Goal: Navigation & Orientation: Understand site structure

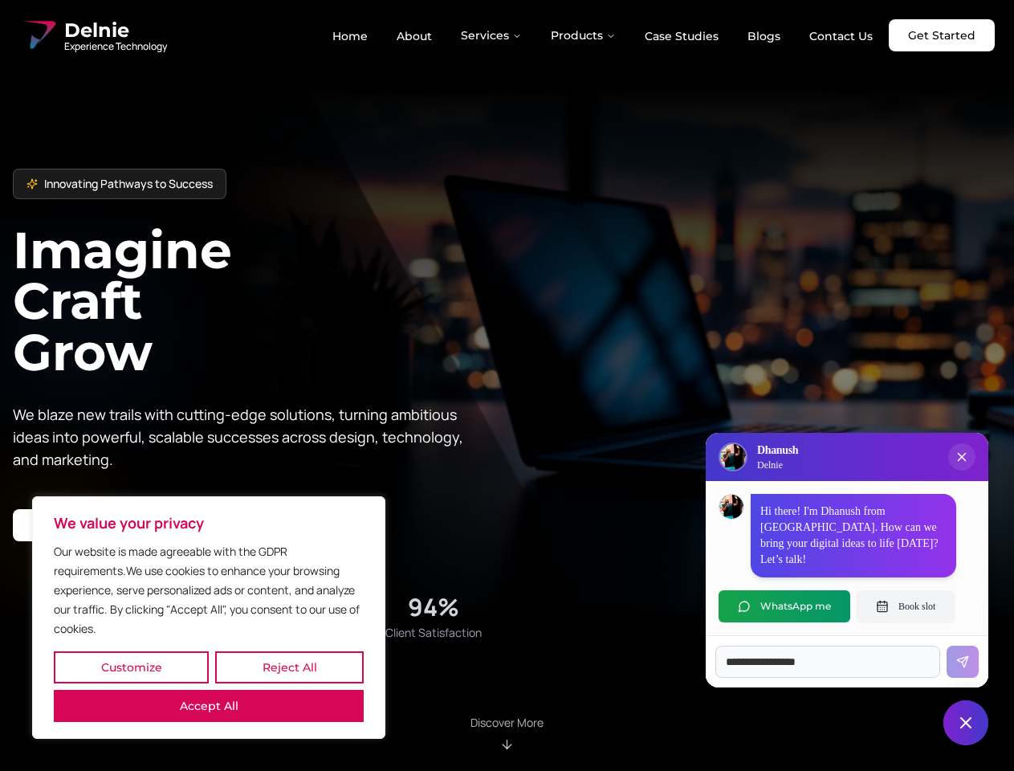
click at [131, 667] on button "Customize" at bounding box center [131, 667] width 155 height 32
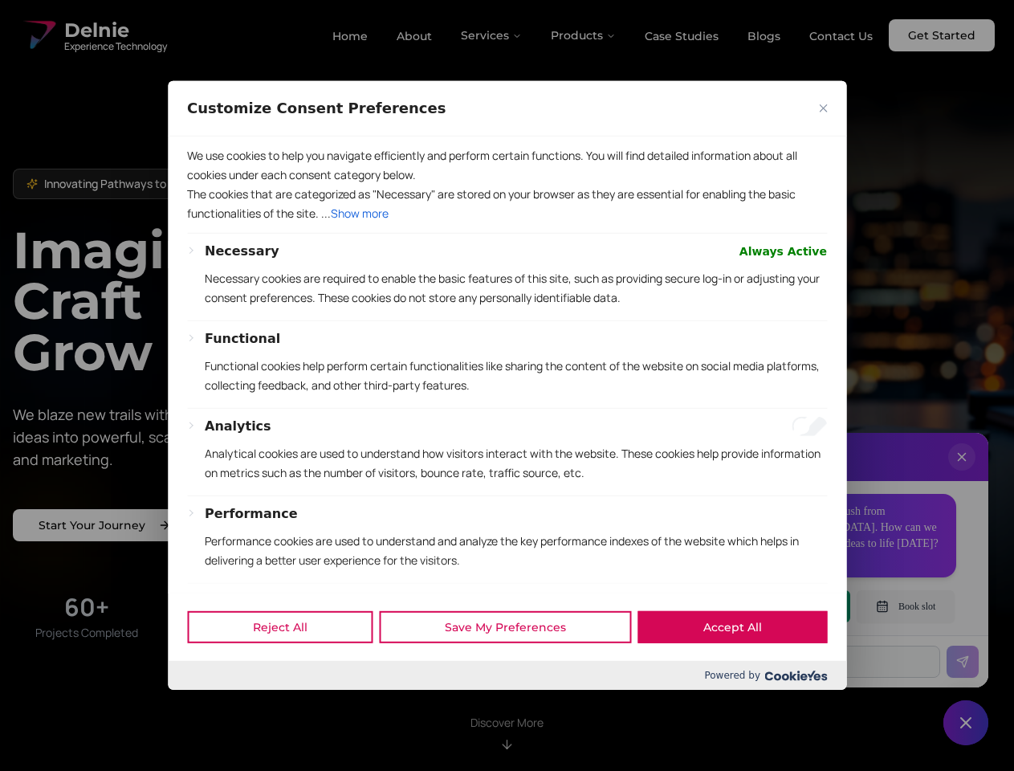
click at [289, 667] on div at bounding box center [507, 385] width 1014 height 771
click at [209, 185] on p "We use cookies to help you navigate efficiently and perform certain functions. …" at bounding box center [507, 165] width 640 height 39
click at [507, 223] on p "The cookies that are categorized as "Necessary" are stored on your browser as t…" at bounding box center [507, 204] width 640 height 39
click at [492, 35] on div at bounding box center [507, 385] width 1014 height 771
click at [584, 35] on div at bounding box center [507, 385] width 1014 height 771
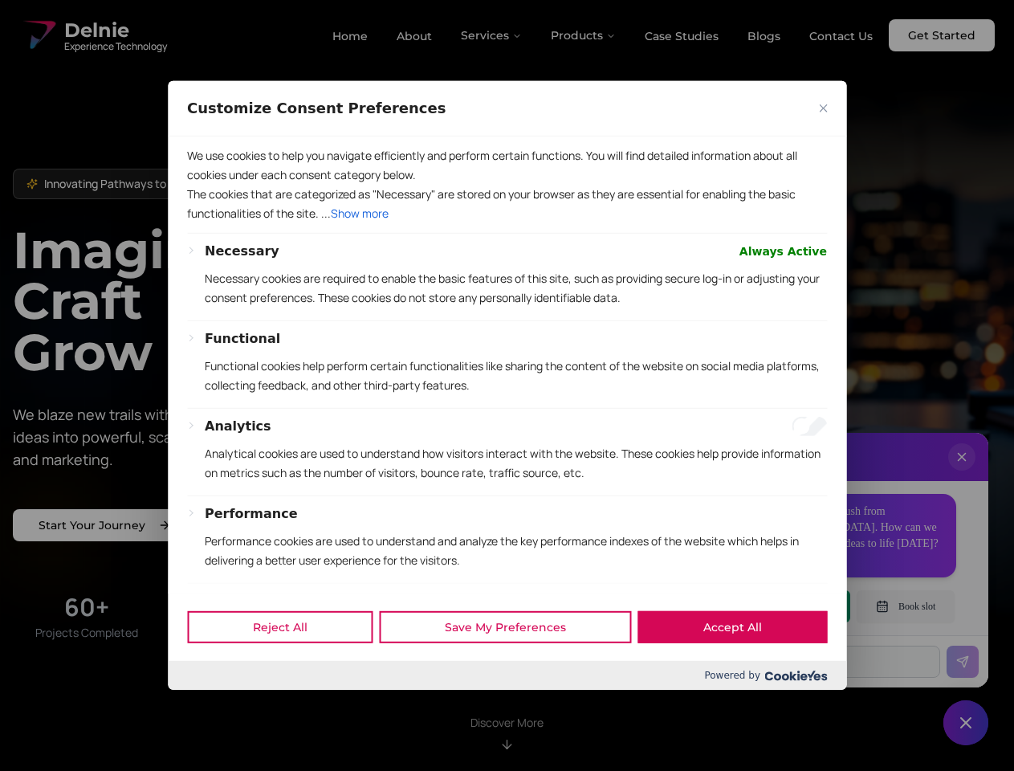
click at [962, 473] on div at bounding box center [507, 385] width 1014 height 771
click at [785, 606] on div "Reject All Save My Preferences Accept All" at bounding box center [507, 627] width 679 height 68
click at [906, 606] on div at bounding box center [507, 385] width 1014 height 771
click at [966, 723] on div at bounding box center [507, 385] width 1014 height 771
